Goal: Information Seeking & Learning: Learn about a topic

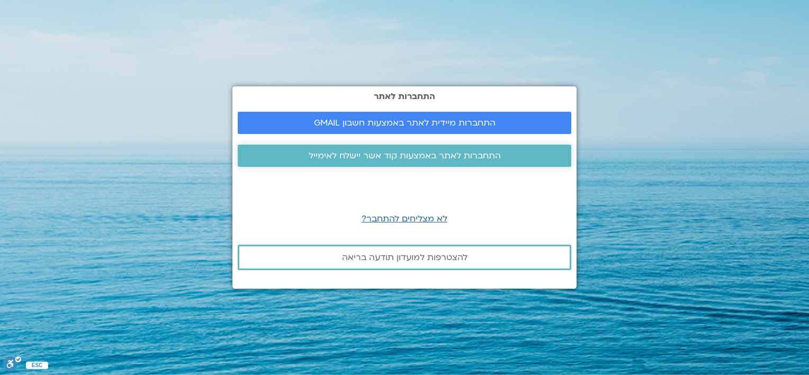
click at [420, 159] on span "התחברות לאתר באמצעות קוד אשר יישלח לאימייל" at bounding box center [405, 156] width 192 height 10
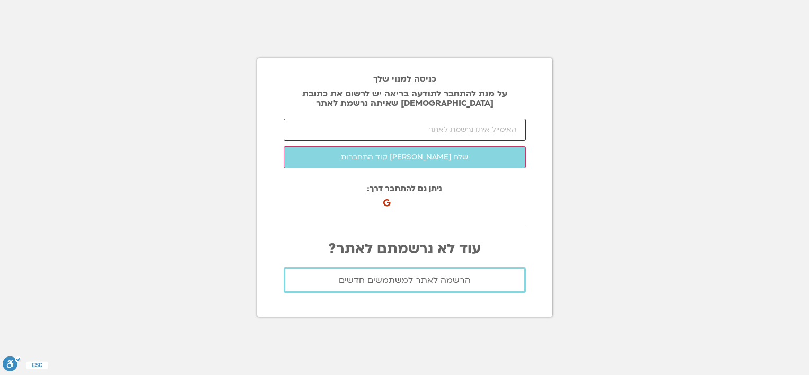
click at [433, 135] on input "email" at bounding box center [405, 130] width 242 height 22
type input "ל"
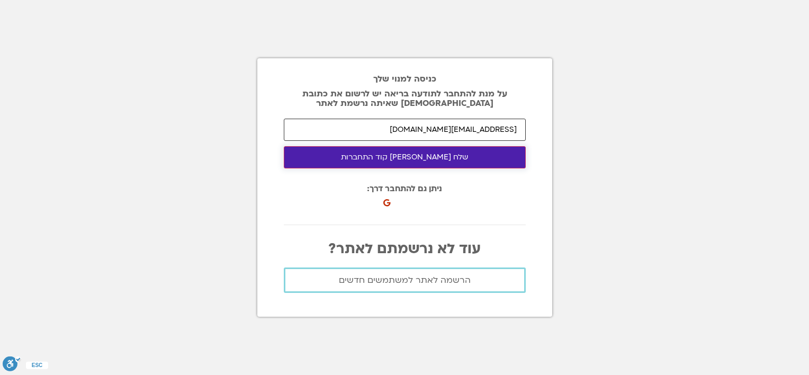
type input "[EMAIL_ADDRESS][DOMAIN_NAME]"
click at [424, 157] on button "שלח לי קוד התחברות" at bounding box center [405, 157] width 242 height 22
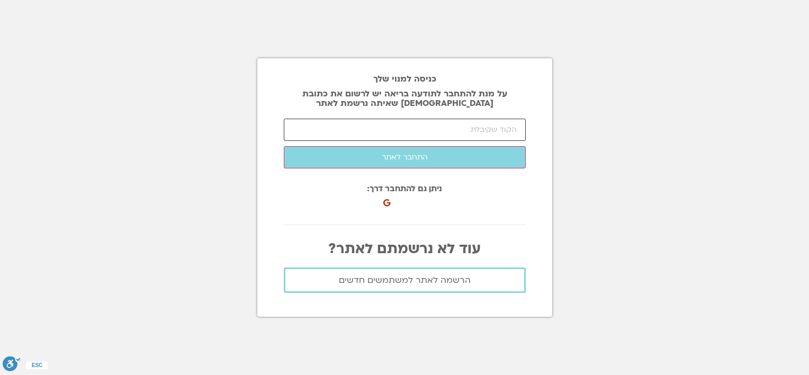
click at [446, 136] on input "number" at bounding box center [405, 130] width 242 height 22
paste input "80295"
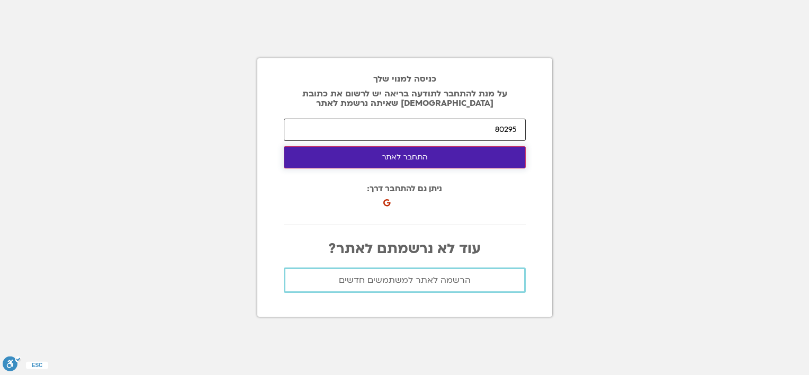
type input "80295"
click at [454, 155] on button "התחבר לאתר" at bounding box center [405, 157] width 242 height 22
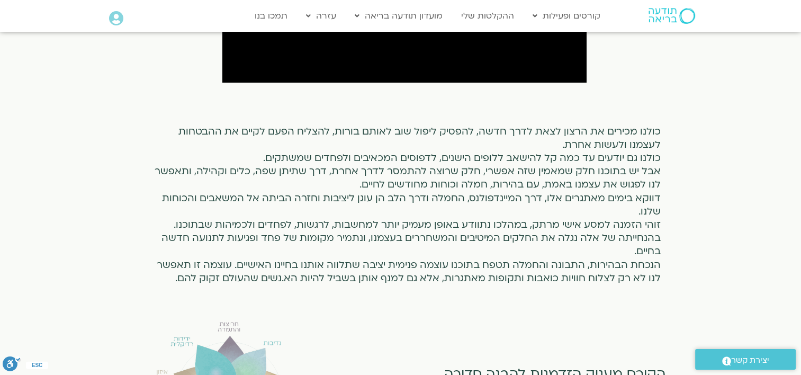
scroll to position [477, 0]
click at [484, 18] on link "ההקלטות שלי" at bounding box center [488, 16] width 64 height 20
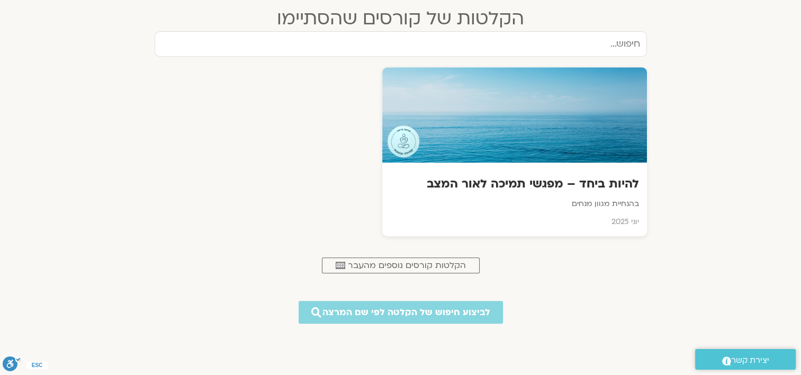
scroll to position [530, 0]
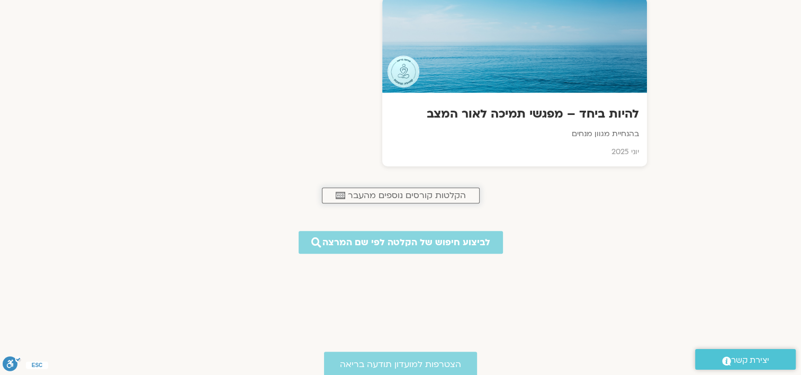
click at [419, 200] on link ".cls-1,.cls-2{stroke-width:0px;}.cls-2{fill:#fff;} הקלטות קורסים נוספים מהעבר" at bounding box center [401, 195] width 158 height 16
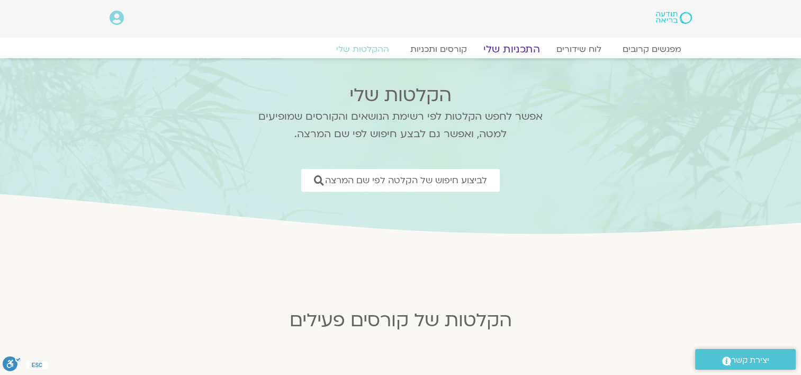
click at [523, 50] on link "התכניות שלי" at bounding box center [512, 49] width 82 height 13
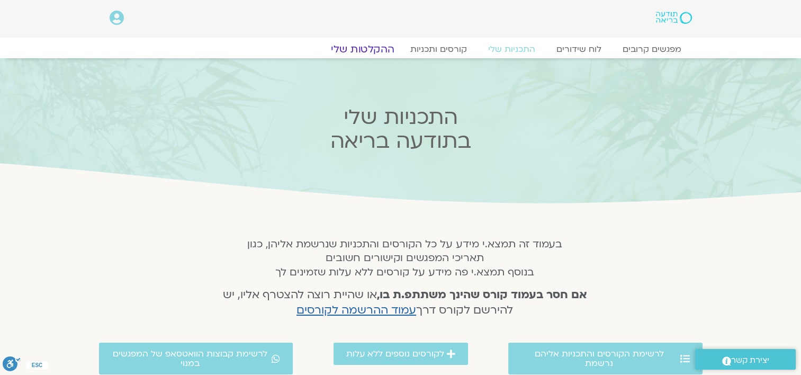
click at [374, 50] on link "ההקלטות שלי" at bounding box center [362, 49] width 89 height 13
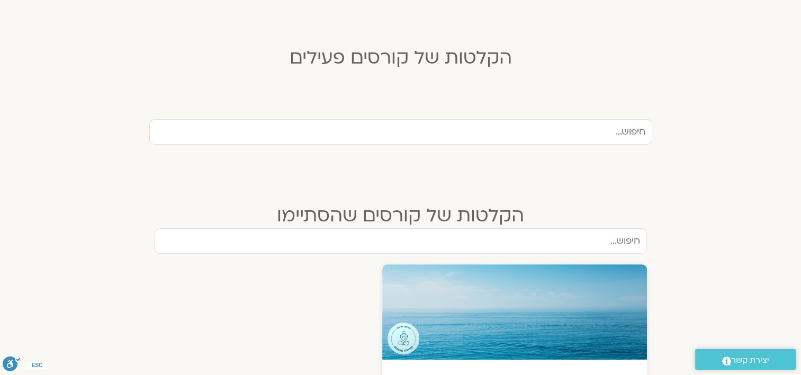
scroll to position [265, 0]
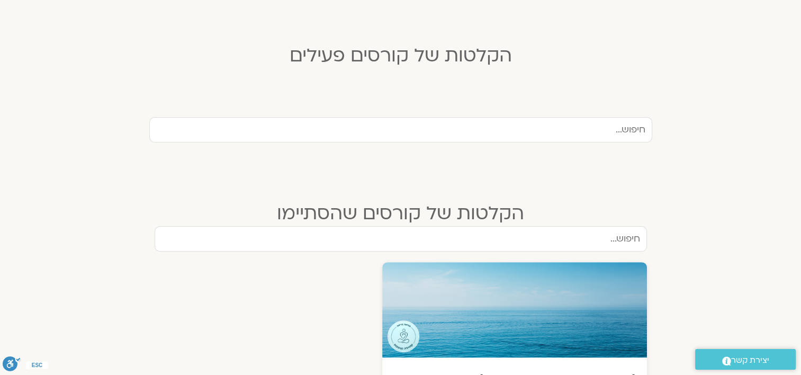
click at [538, 136] on input "text" at bounding box center [400, 129] width 503 height 25
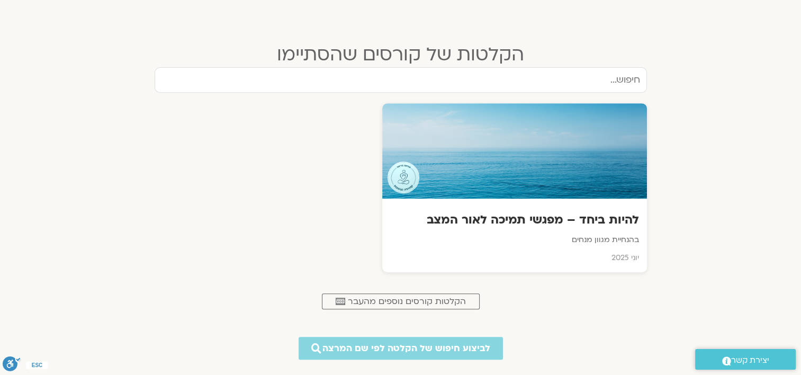
click at [574, 80] on input "text" at bounding box center [401, 79] width 493 height 25
type input "מיינדפולנס"
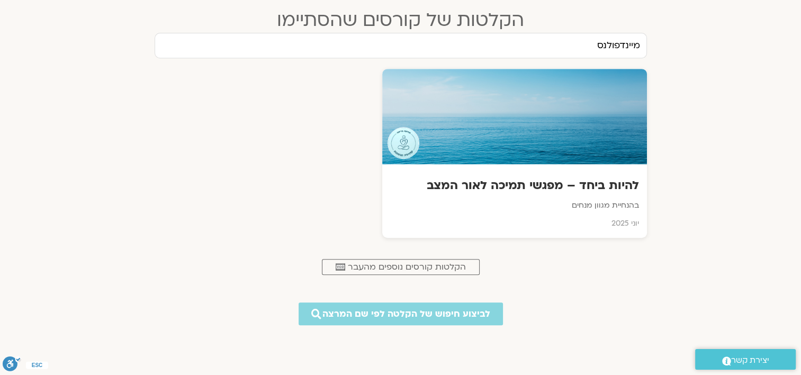
scroll to position [477, 0]
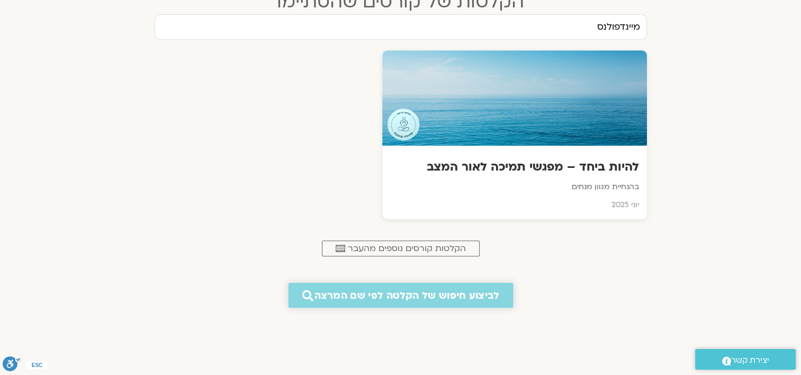
click at [388, 298] on span "לביצוע חיפוש של הקלטה לפי שם המרצה" at bounding box center [407, 295] width 185 height 11
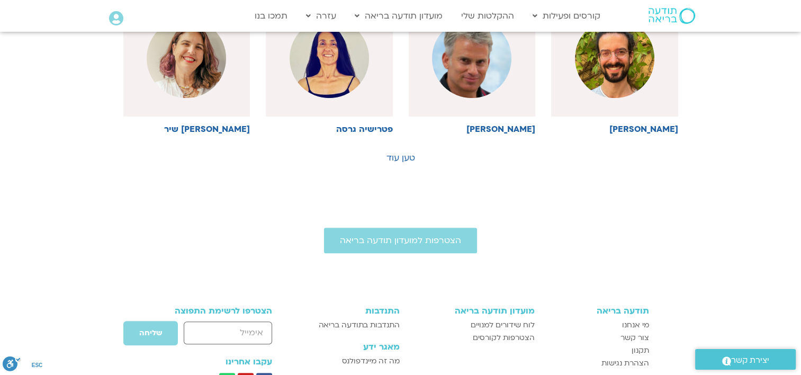
scroll to position [741, 0]
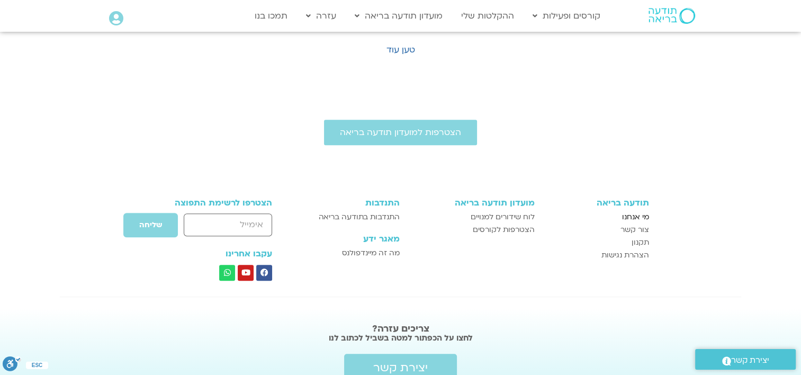
click at [643, 219] on span "מי אנחנו" at bounding box center [635, 217] width 27 height 13
